Goal: Check status: Check status

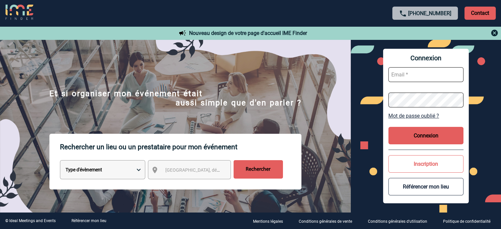
type input "fdelfondo@ime-groupe.com"
click at [407, 135] on button "Connexion" at bounding box center [426, 135] width 75 height 17
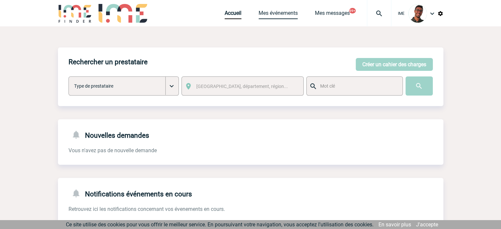
click at [263, 13] on link "Mes événements" at bounding box center [278, 14] width 39 height 9
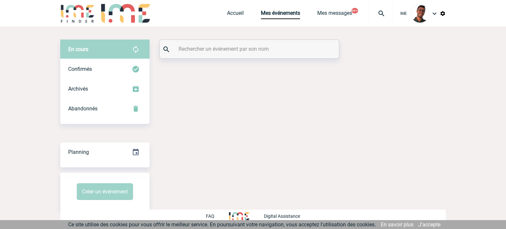
click at [207, 44] on input "text" at bounding box center [250, 49] width 147 height 10
click at [134, 61] on div "Confirmés" at bounding box center [104, 69] width 89 height 20
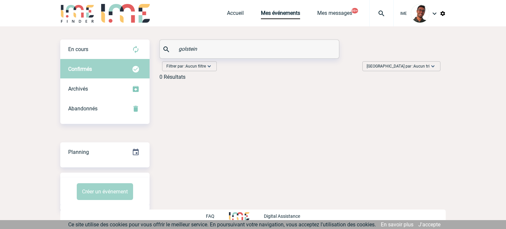
click at [187, 49] on input "golstein" at bounding box center [250, 49] width 147 height 10
type input "[PERSON_NAME]"
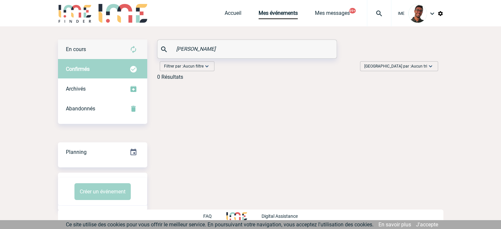
click at [118, 55] on div "En cours" at bounding box center [102, 50] width 89 height 20
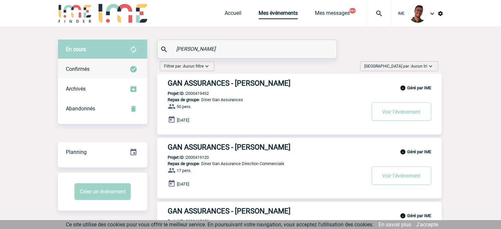
click at [96, 60] on div "Confirmés" at bounding box center [102, 69] width 89 height 20
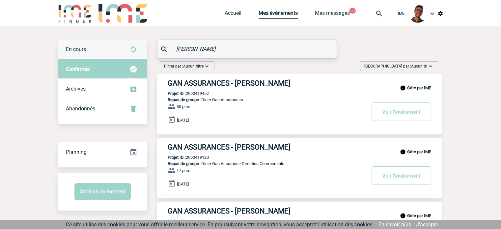
click at [136, 51] on img at bounding box center [134, 49] width 8 height 8
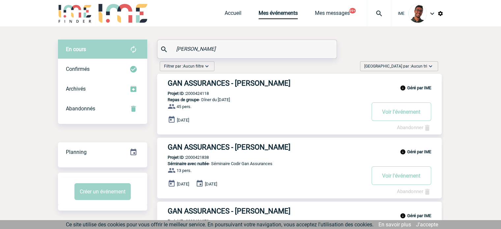
click at [420, 224] on link "J'accepte" at bounding box center [427, 224] width 22 height 6
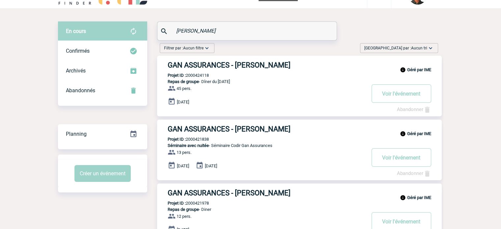
scroll to position [13, 0]
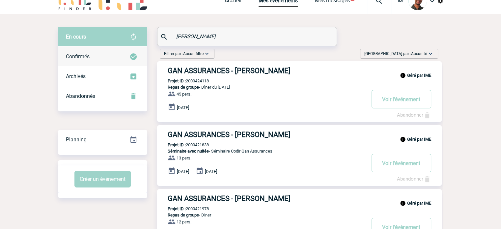
click at [128, 58] on div "Confirmés" at bounding box center [102, 57] width 89 height 20
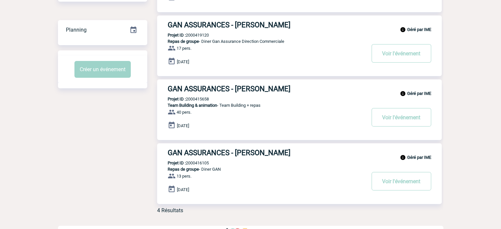
scroll to position [0, 0]
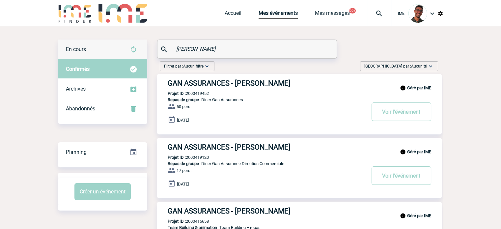
click at [122, 52] on div "En cours" at bounding box center [102, 50] width 89 height 20
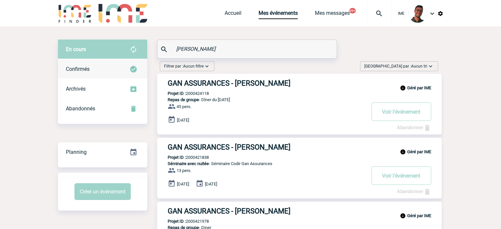
click at [101, 68] on div "Confirmés" at bounding box center [102, 69] width 89 height 20
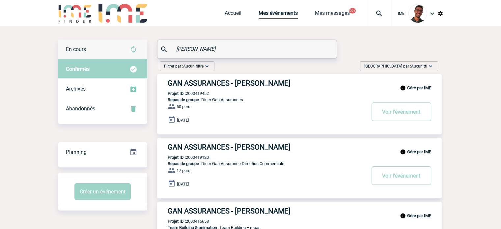
click at [106, 55] on div "En cours" at bounding box center [102, 50] width 89 height 20
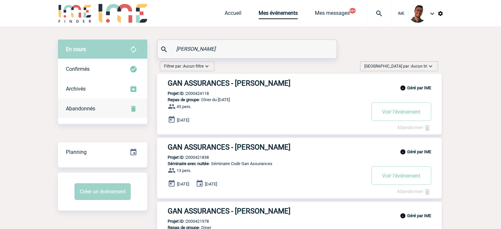
click at [104, 107] on div "Abandonnés" at bounding box center [102, 109] width 89 height 20
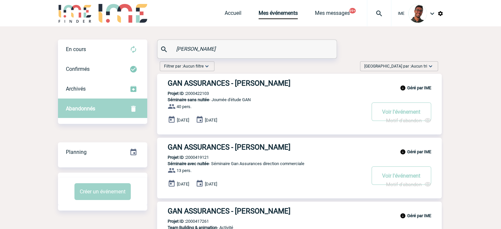
click at [112, 38] on div "En cours En cours Confirmés Archivés Abandonnés En cours Confirmés Archivés Aba…" at bounding box center [251, 196] width 386 height 341
click at [109, 53] on div "En cours" at bounding box center [102, 50] width 89 height 20
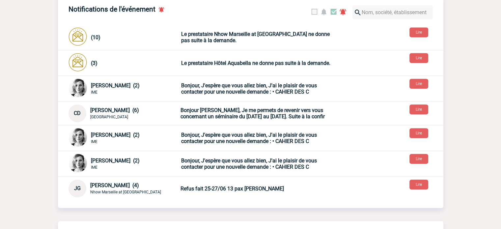
scroll to position [325, 0]
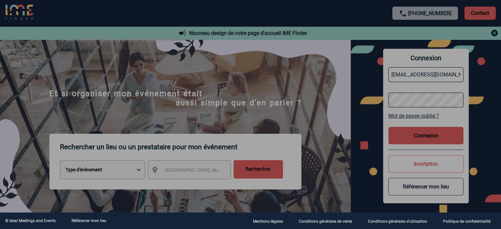
click at [354, 74] on div at bounding box center [250, 114] width 501 height 229
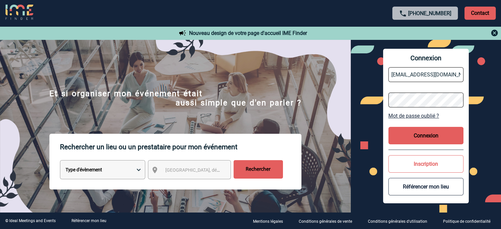
click at [416, 135] on button "Connexion" at bounding box center [426, 135] width 75 height 17
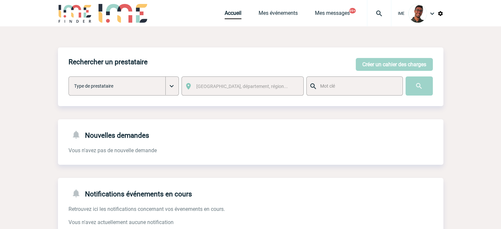
click at [87, 217] on div "Notifications événements en cours Retrouvez ici les notifications concernant vo…" at bounding box center [251, 202] width 386 height 48
click at [271, 25] on div "Accueil Mes événements Mes messages 99+ Projet, client Projet, client" at bounding box center [308, 13] width 167 height 26
click at [279, 17] on link "Mes événements" at bounding box center [278, 14] width 39 height 9
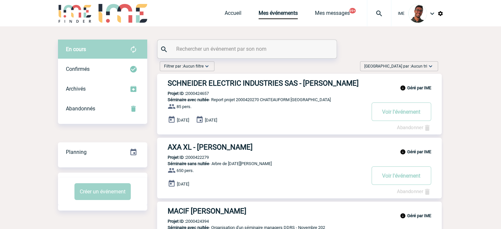
click at [193, 50] on input "text" at bounding box center [248, 49] width 147 height 10
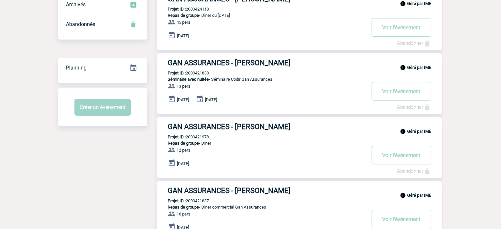
scroll to position [84, 0]
type input "[PERSON_NAME]"
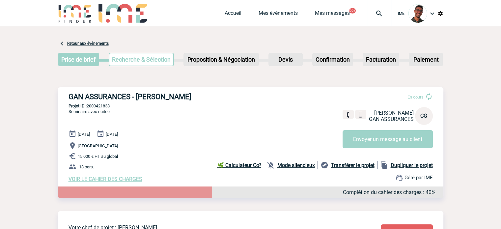
click at [99, 107] on p "Projet ID : 2000421838" at bounding box center [251, 105] width 386 height 5
copy p "2000421838"
